Goal: Task Accomplishment & Management: Manage account settings

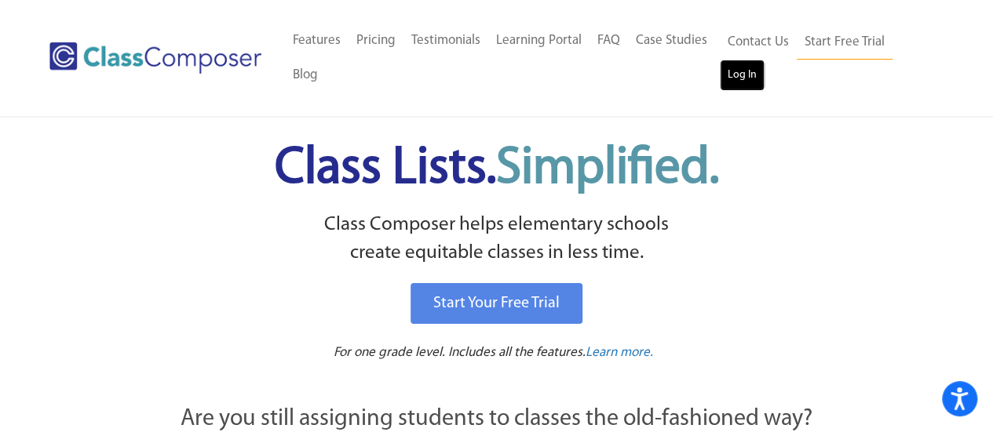
click at [735, 77] on link "Log In" at bounding box center [741, 75] width 45 height 31
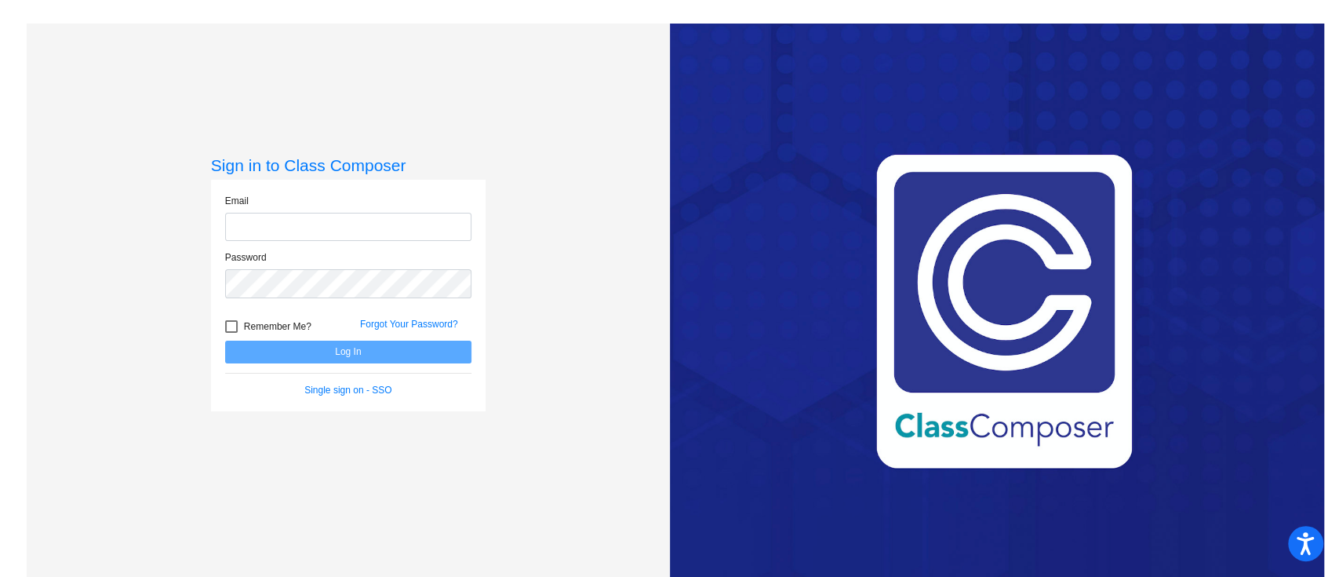
type input "[PERSON_NAME][EMAIL_ADDRESS][DOMAIN_NAME]"
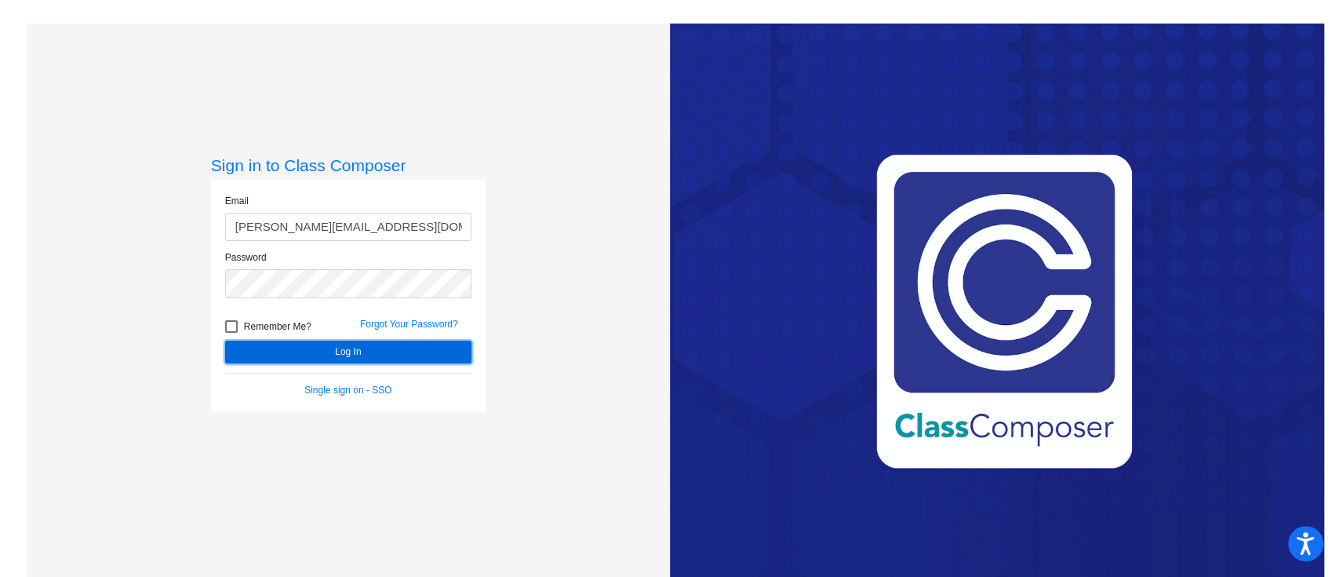
click at [427, 348] on button "Log In" at bounding box center [348, 352] width 246 height 23
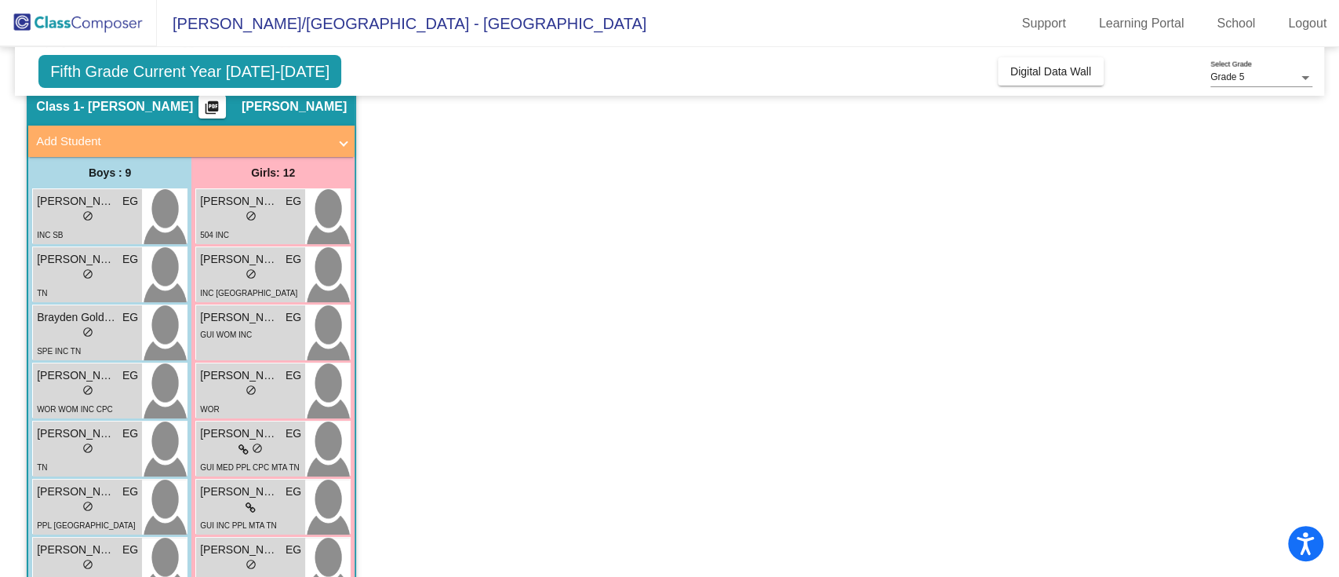
scroll to position [104, 0]
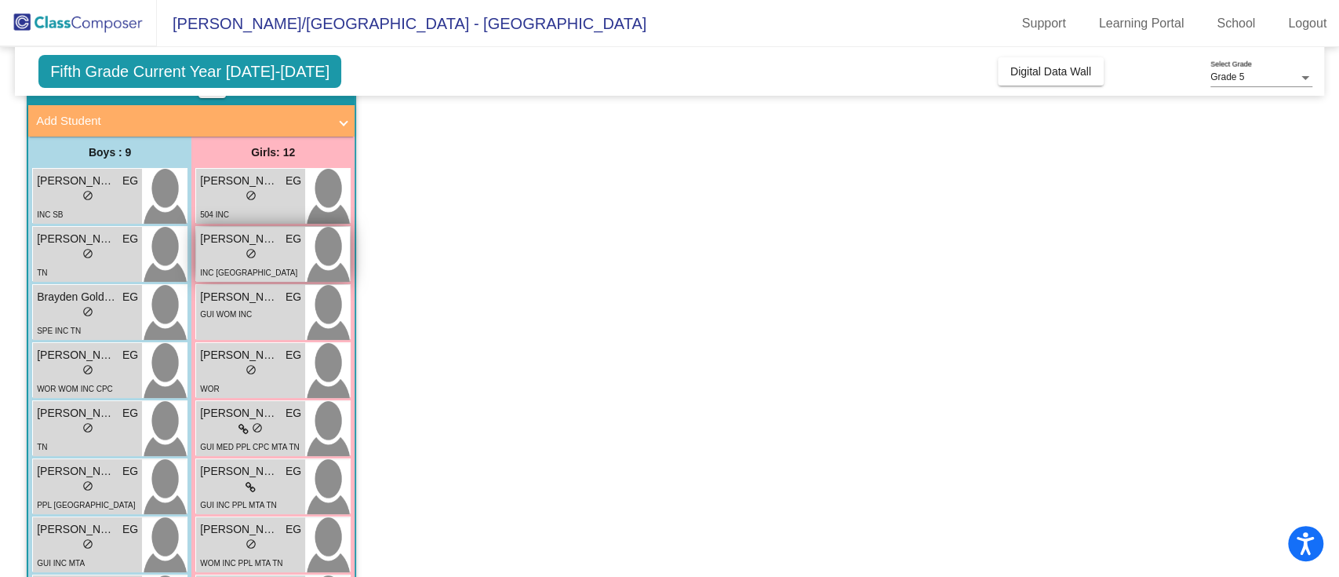
click at [252, 260] on div "lock do_not_disturb_alt" at bounding box center [251, 255] width 11 height 16
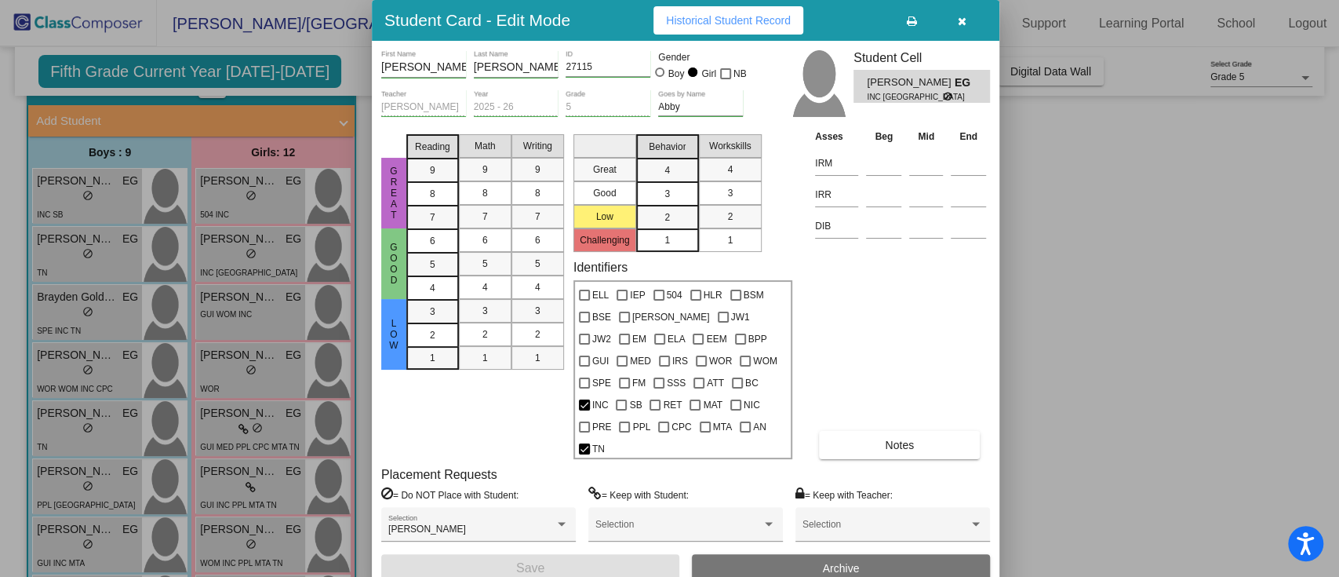
click at [974, 22] on button "button" at bounding box center [962, 20] width 50 height 28
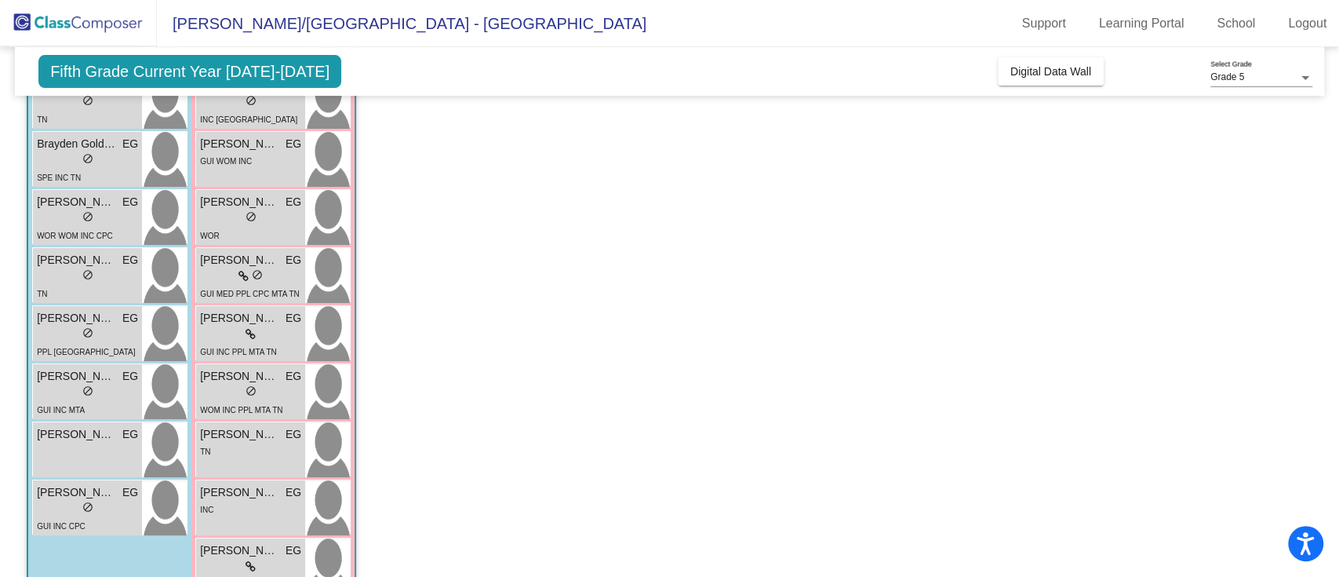
scroll to position [314, 0]
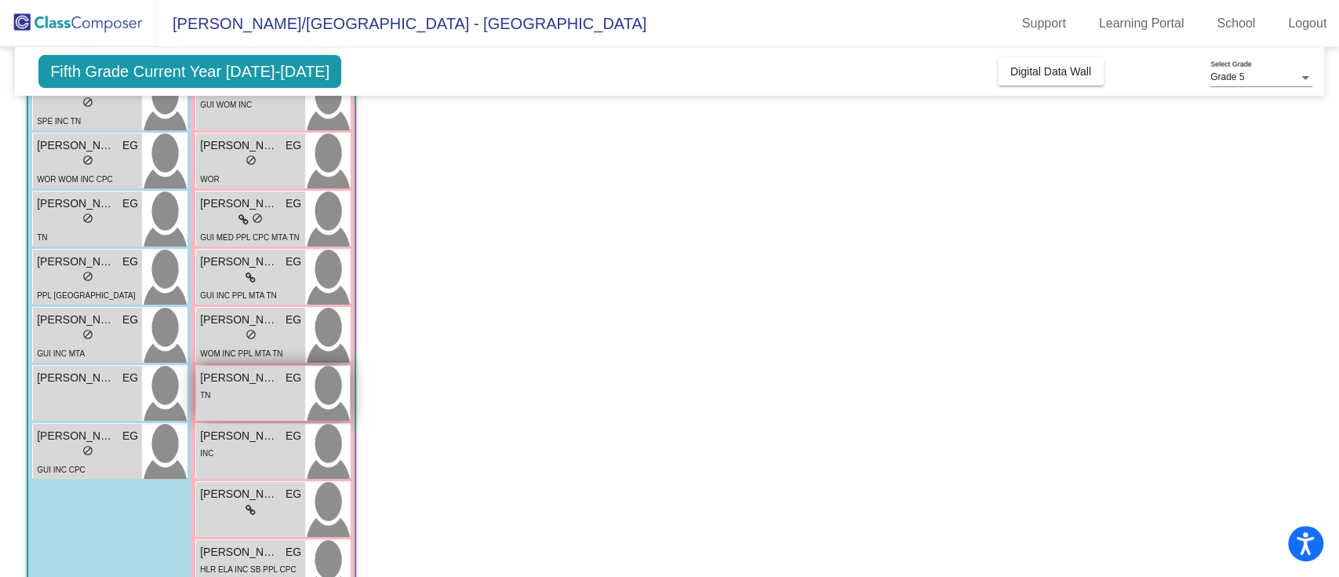
click at [244, 389] on div "TN" at bounding box center [250, 394] width 101 height 16
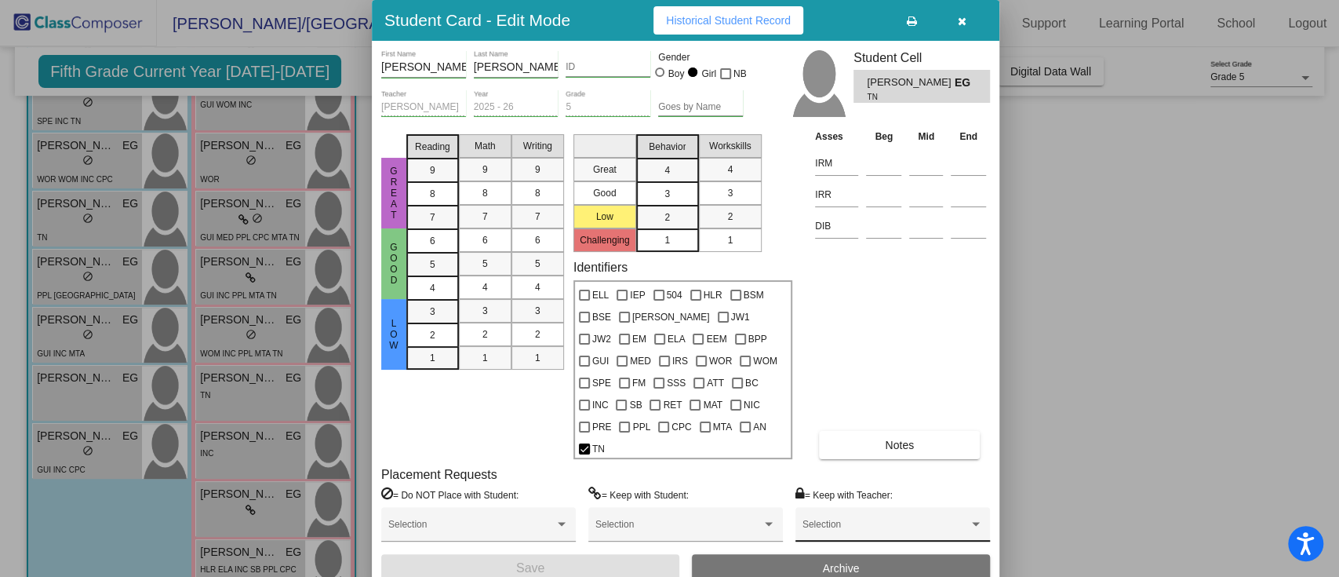
click at [868, 524] on span at bounding box center [886, 529] width 166 height 11
click at [893, 311] on div at bounding box center [669, 288] width 1339 height 577
click at [898, 439] on span "Notes" at bounding box center [899, 445] width 29 height 13
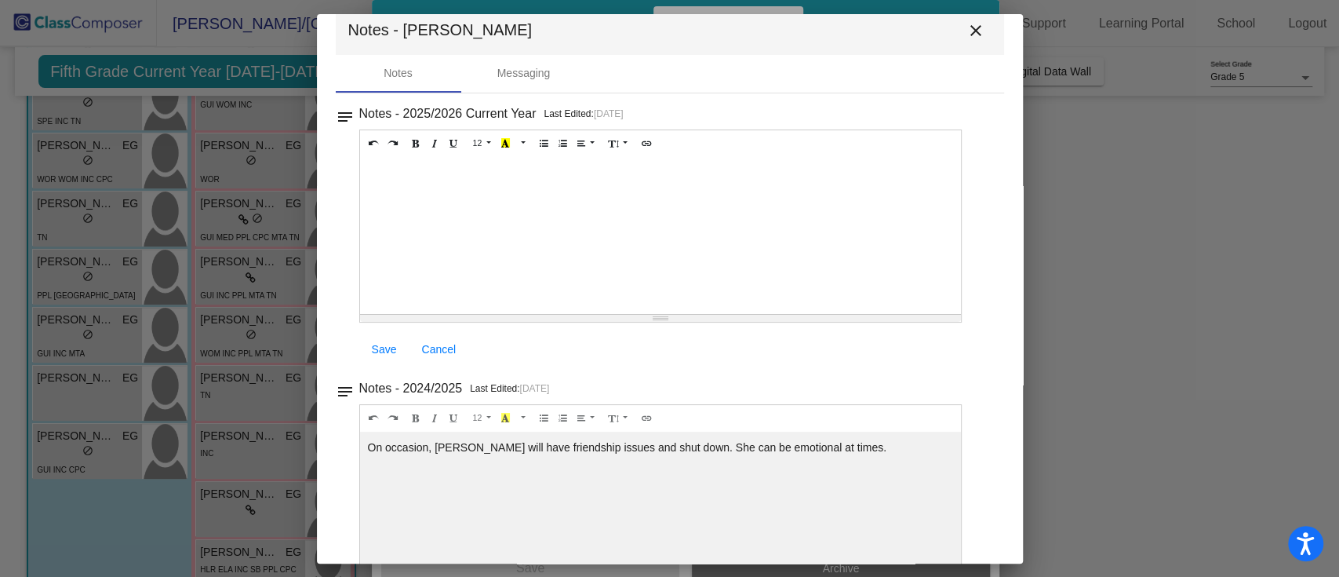
scroll to position [0, 0]
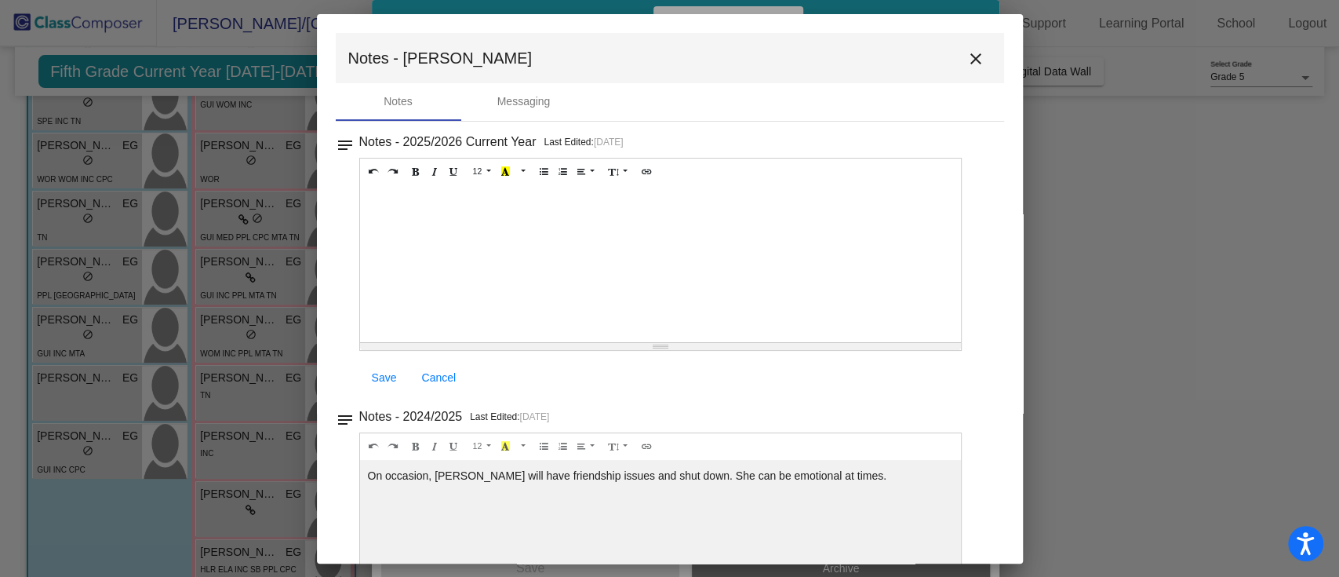
click at [979, 63] on mat-icon "close" at bounding box center [976, 58] width 19 height 19
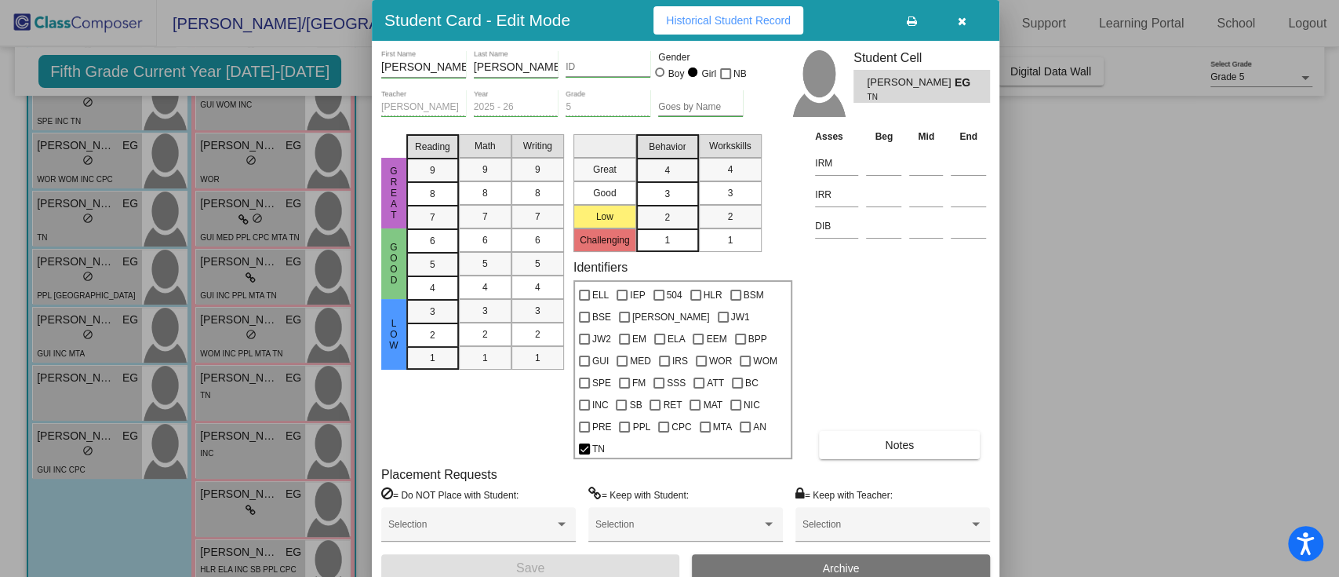
click at [964, 27] on icon "button" at bounding box center [962, 21] width 9 height 11
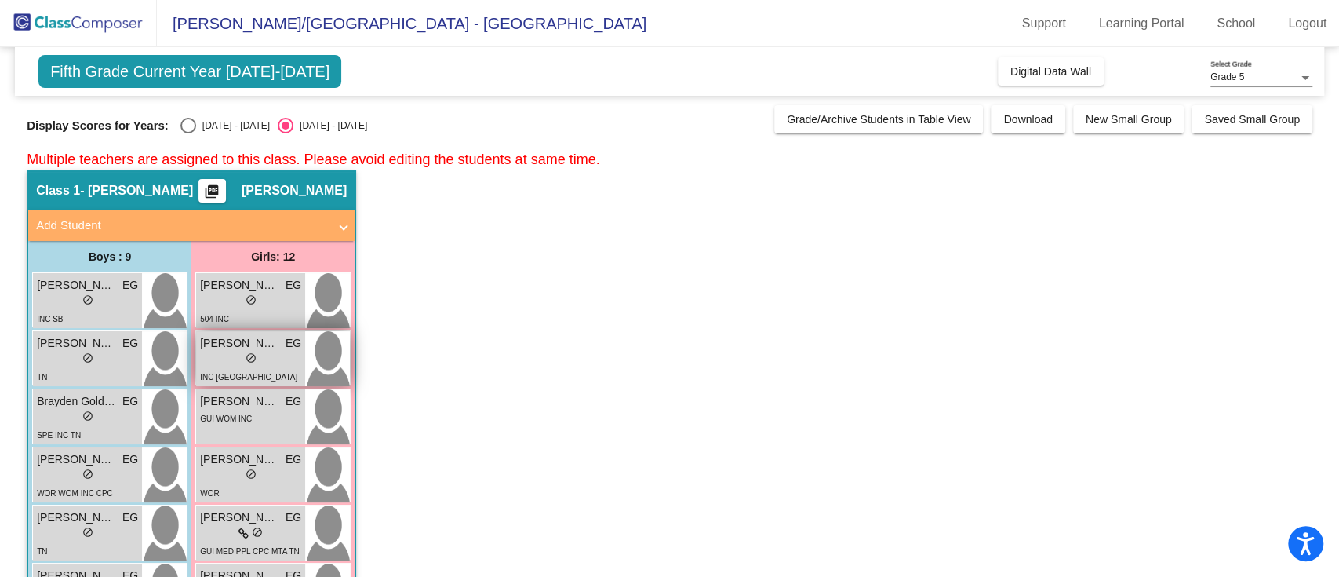
click at [228, 374] on div "INC TN" at bounding box center [250, 376] width 101 height 16
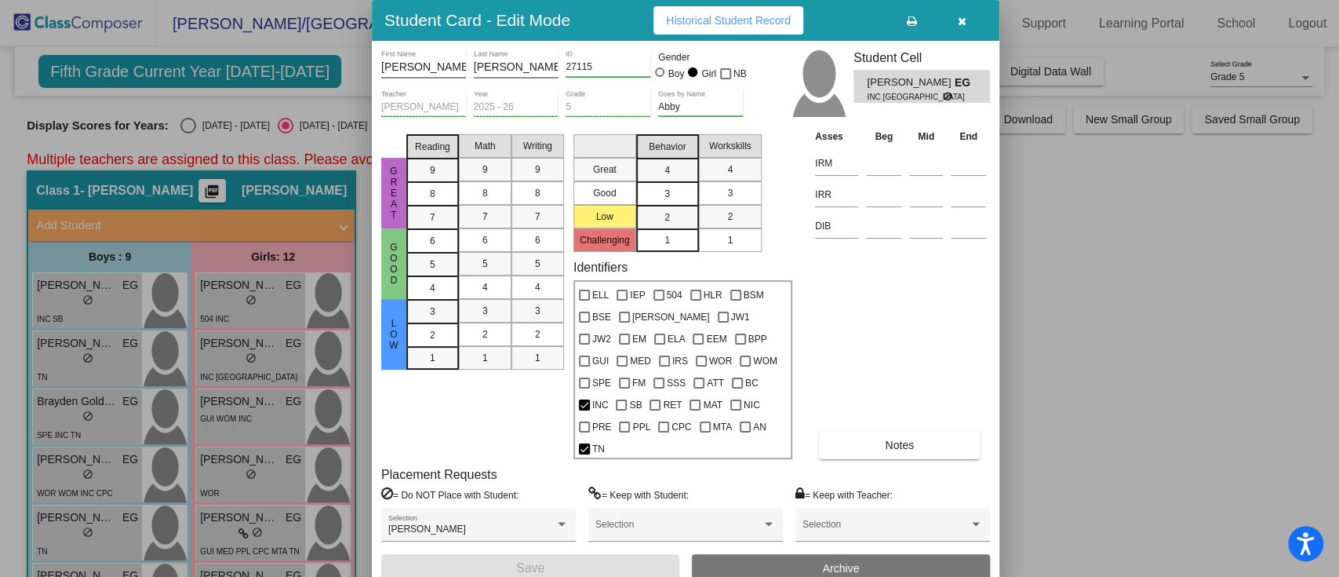
click at [854, 431] on button "Notes" at bounding box center [899, 445] width 161 height 28
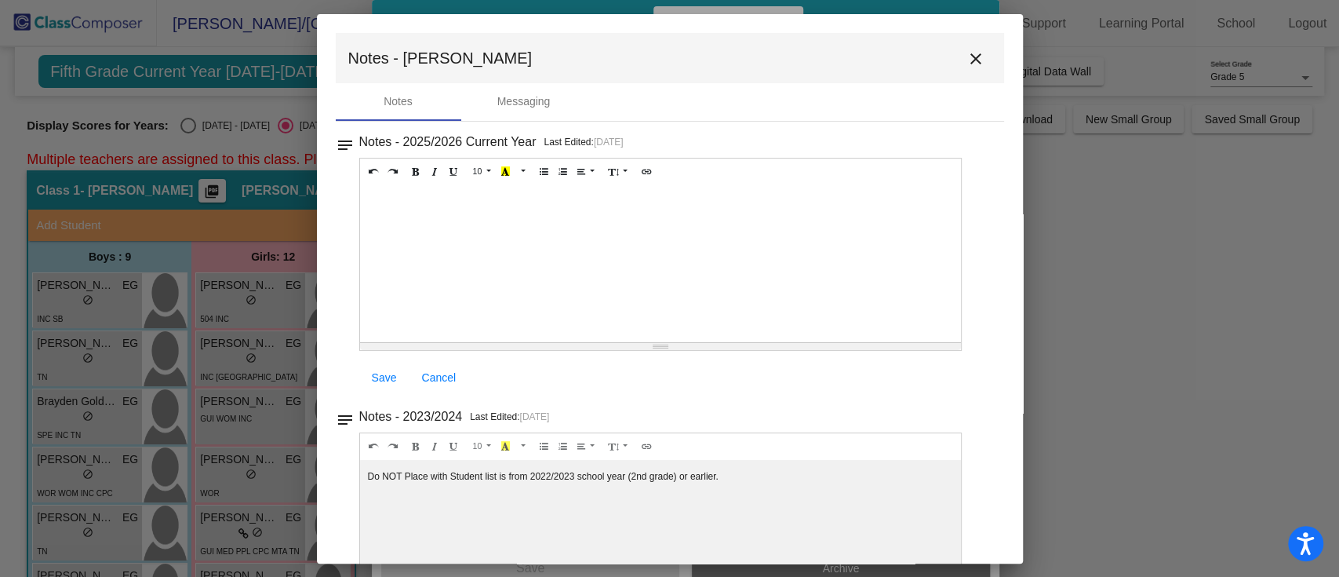
scroll to position [79, 0]
